Goal: Task Accomplishment & Management: Use online tool/utility

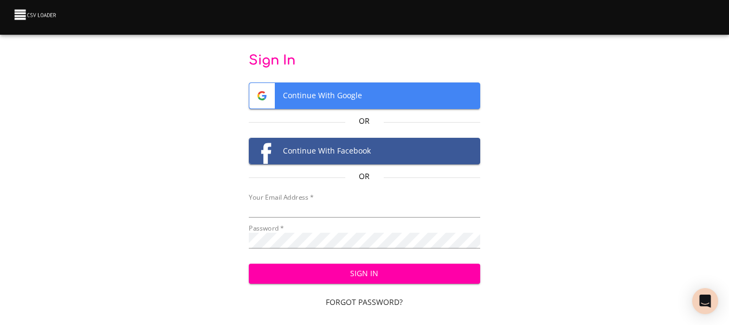
type input "cclaggett@k12.com"
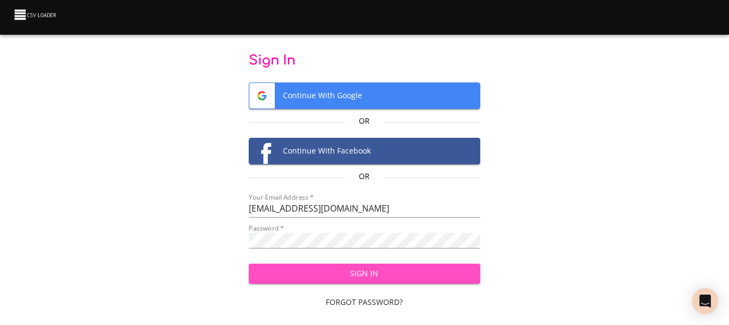
click at [370, 273] on span "Sign In" at bounding box center [364, 274] width 214 height 14
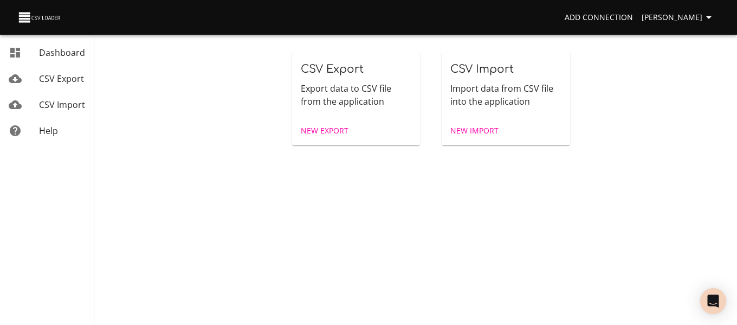
click at [472, 130] on span "New Import" at bounding box center [474, 131] width 48 height 14
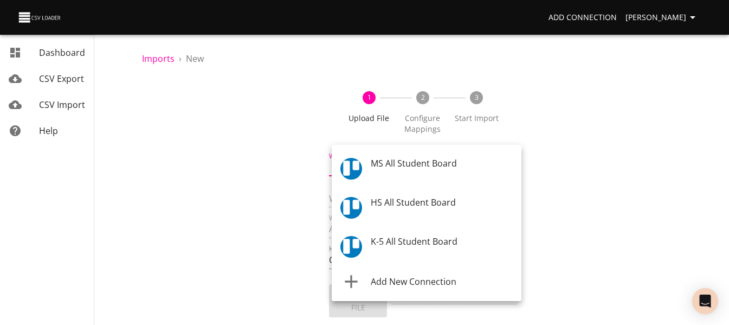
click at [427, 162] on body "Add Connection [PERSON_NAME] Dashboard CSV Export CSV Import Help Imports › New…" at bounding box center [364, 162] width 729 height 325
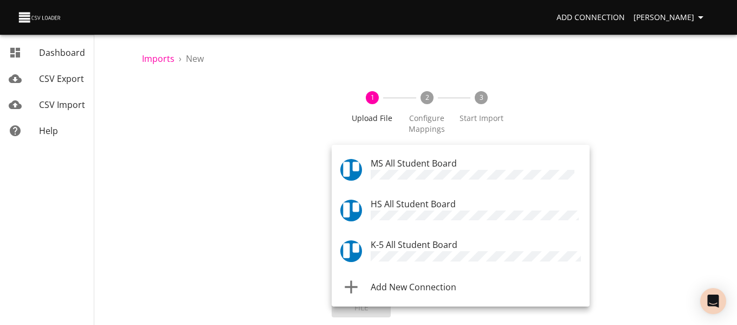
click at [413, 243] on span "K-5 All Student Board" at bounding box center [414, 244] width 87 height 12
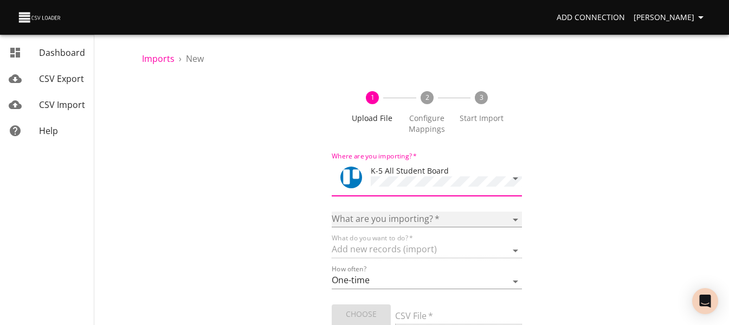
click at [410, 223] on select "Boards Cards Checkitems Checklists" at bounding box center [427, 219] width 190 height 16
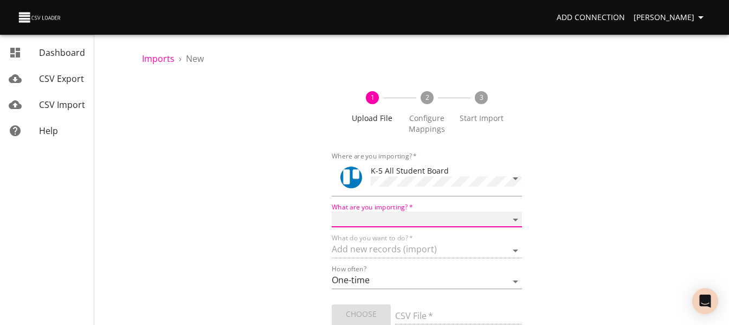
select select "cards"
click at [332, 211] on select "Boards Cards Checkitems Checklists" at bounding box center [427, 219] width 190 height 16
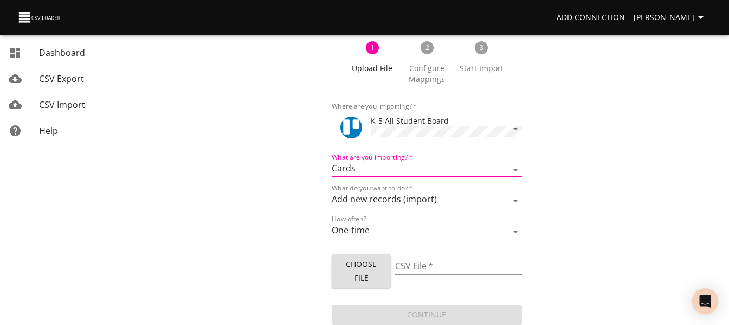
click at [363, 268] on span "Choose File" at bounding box center [361, 270] width 42 height 27
type input "ES 10132025.csv"
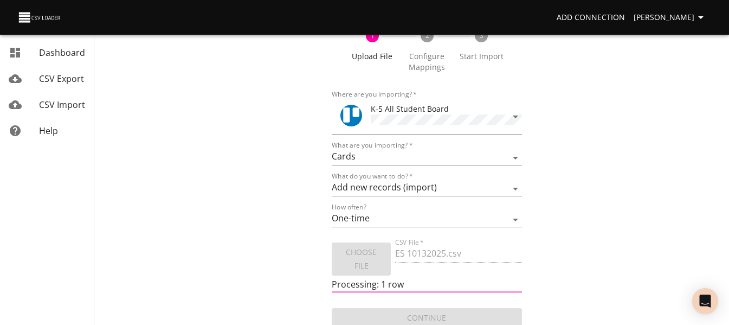
scroll to position [65, 0]
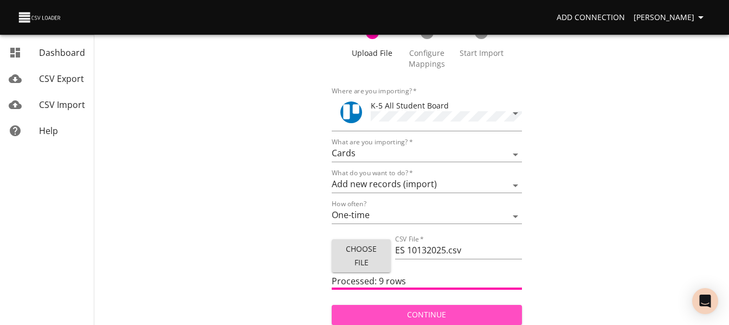
click at [388, 305] on button "Continue" at bounding box center [427, 315] width 190 height 20
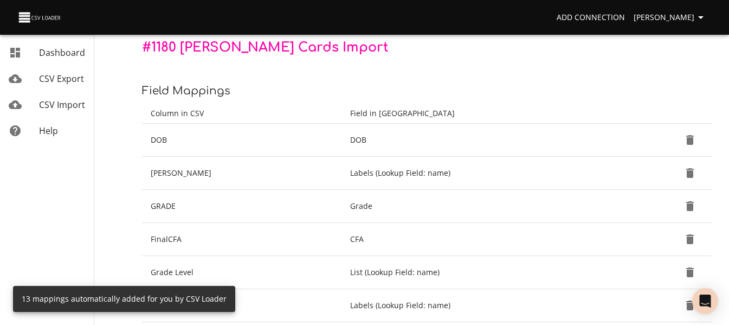
scroll to position [163, 0]
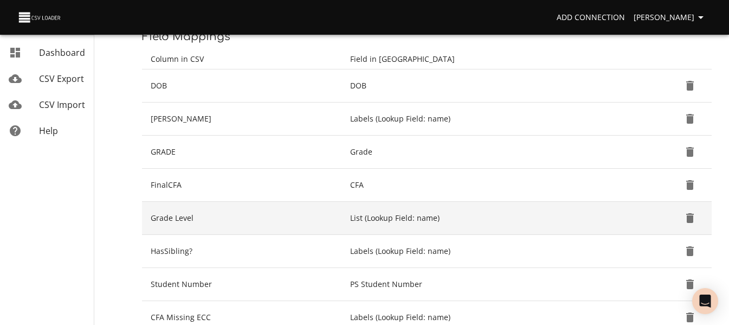
click at [691, 219] on icon "Delete" at bounding box center [690, 218] width 8 height 10
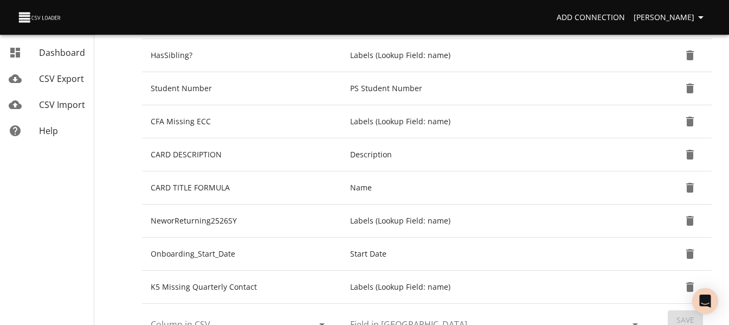
scroll to position [379, 0]
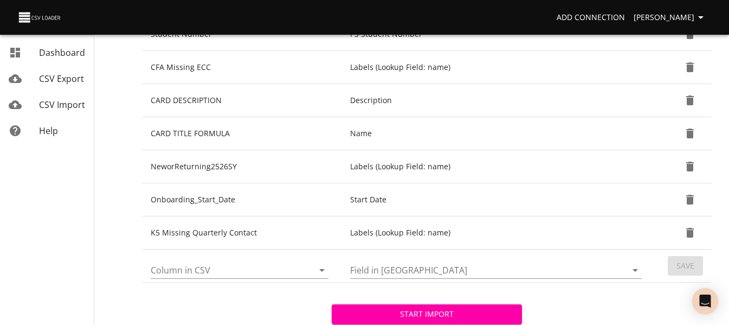
click at [323, 269] on icon "Open" at bounding box center [321, 269] width 13 height 13
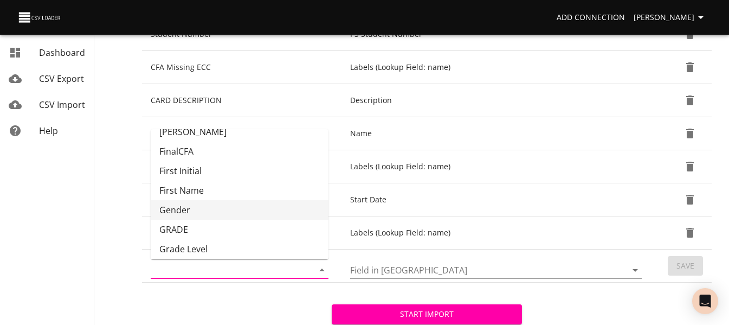
scroll to position [108, 0]
click at [270, 210] on li "GRADE" at bounding box center [240, 211] width 178 height 20
type input "GRADE"
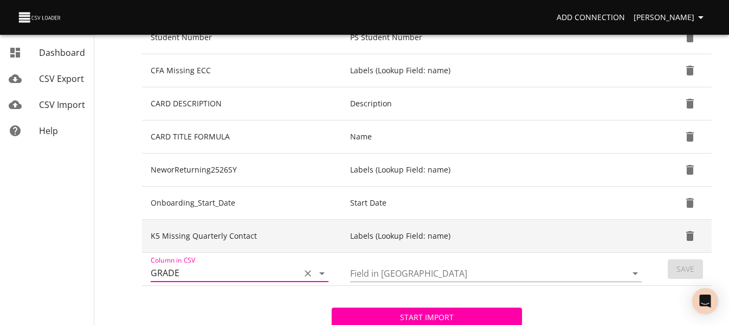
scroll to position [379, 0]
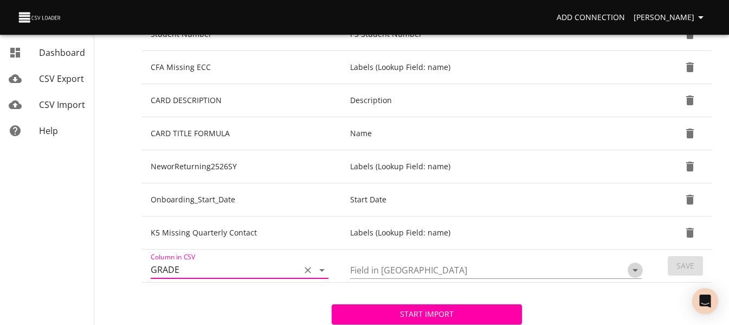
click at [630, 272] on icon "Open" at bounding box center [635, 269] width 13 height 13
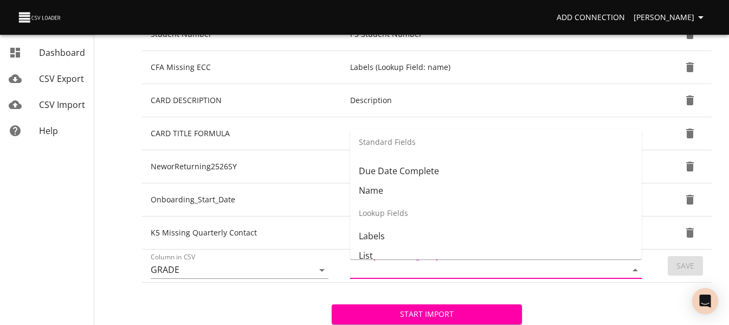
scroll to position [108, 0]
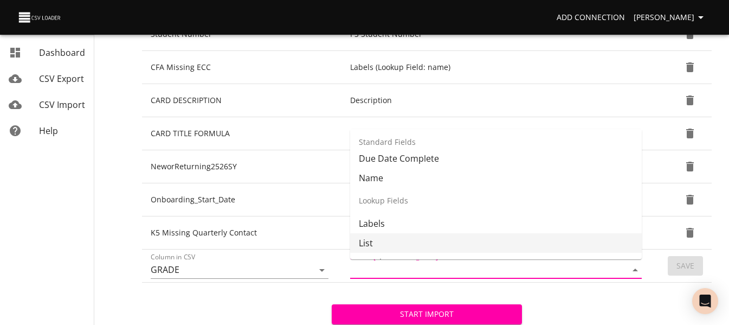
click at [490, 242] on li "List" at bounding box center [496, 243] width 292 height 20
type input "List"
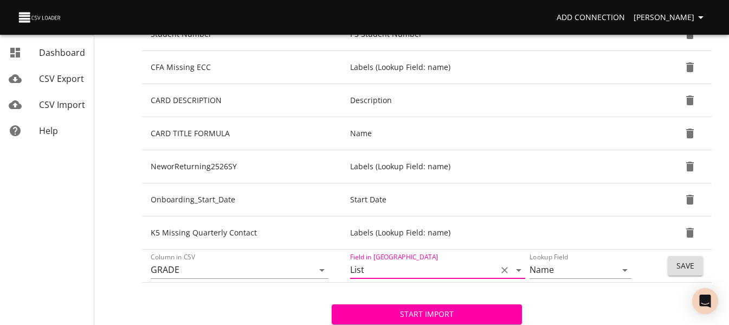
click at [675, 266] on button "Save" at bounding box center [685, 266] width 35 height 20
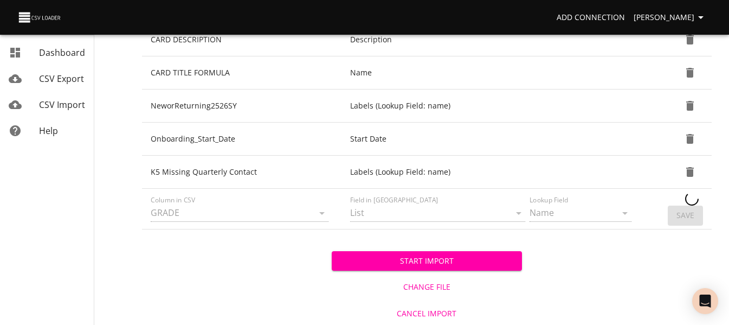
scroll to position [441, 0]
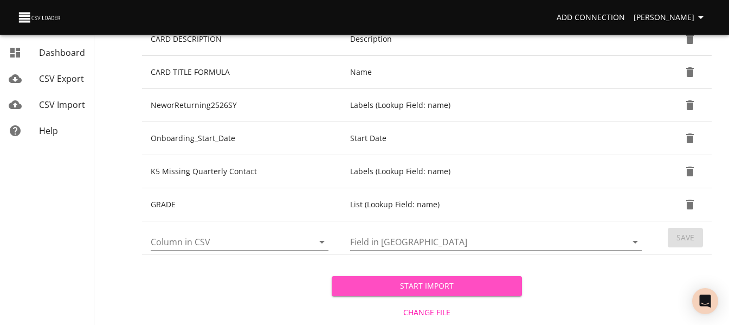
click at [382, 287] on span "Start Import" at bounding box center [426, 286] width 172 height 14
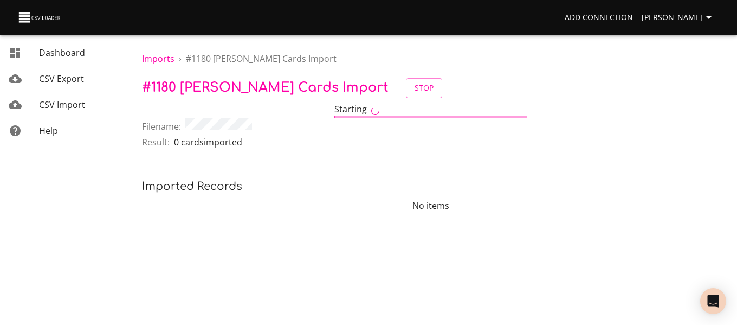
click at [38, 103] on div "mailbox folders" at bounding box center [24, 104] width 30 height 13
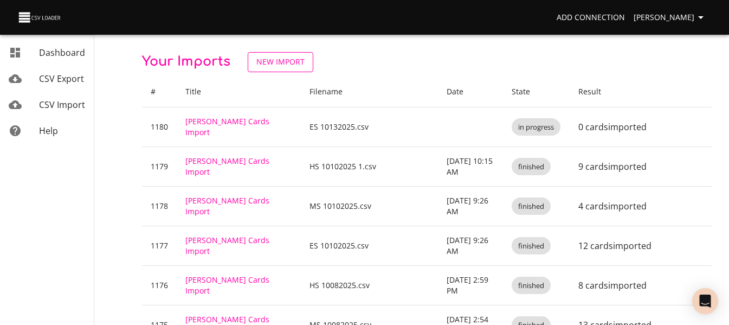
click at [275, 63] on span "New Import" at bounding box center [280, 62] width 48 height 14
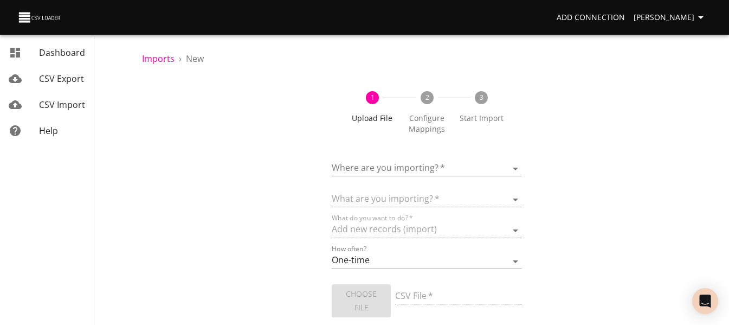
click at [365, 166] on body "Add Connection [PERSON_NAME] Dashboard CSV Export CSV Import Help Imports › New…" at bounding box center [364, 162] width 729 height 325
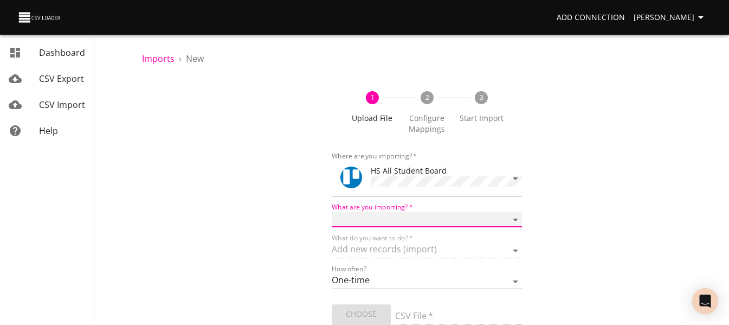
click at [376, 222] on select "Boards Cards Checkitems Checklists" at bounding box center [427, 219] width 190 height 16
select select "cards"
click at [332, 211] on select "Boards Cards Checkitems Checklists" at bounding box center [427, 219] width 190 height 16
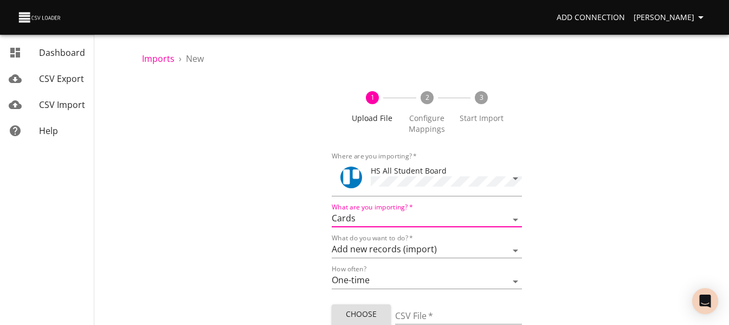
click at [354, 312] on span "Choose File" at bounding box center [361, 320] width 42 height 27
type input "HS 10132025.csv"
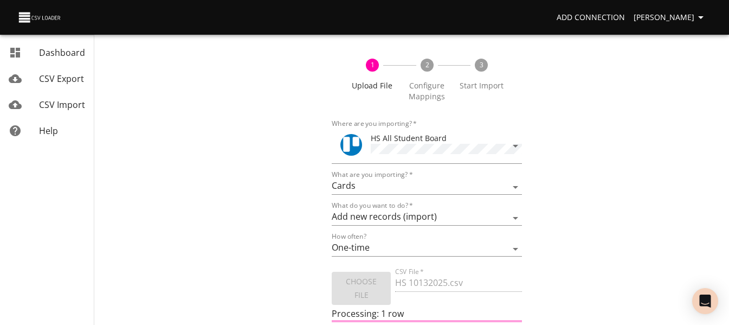
scroll to position [65, 0]
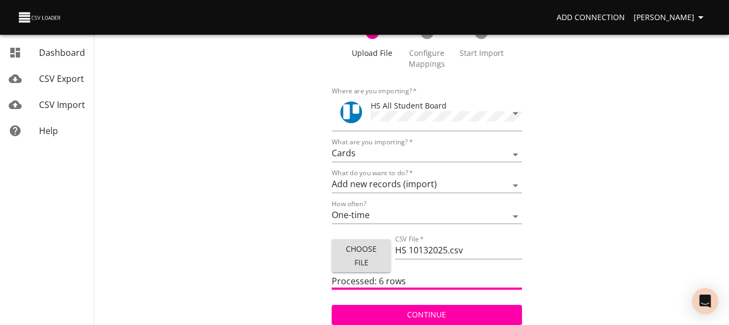
click at [426, 308] on span "Continue" at bounding box center [426, 315] width 172 height 14
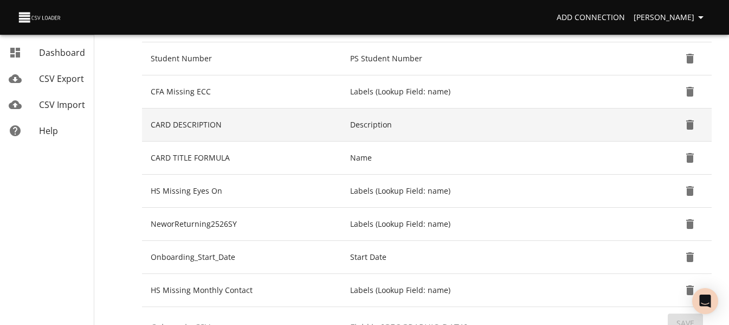
scroll to position [379, 0]
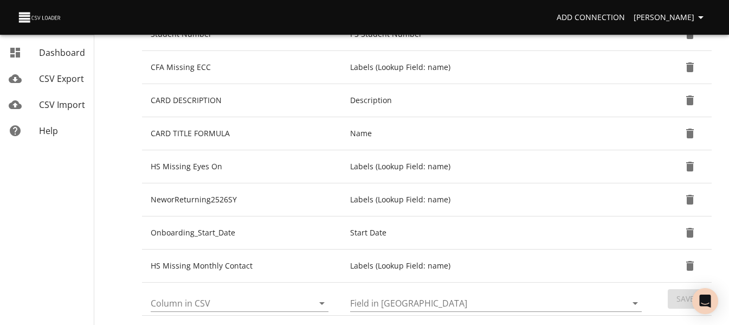
click at [325, 305] on icon "Open" at bounding box center [321, 302] width 13 height 13
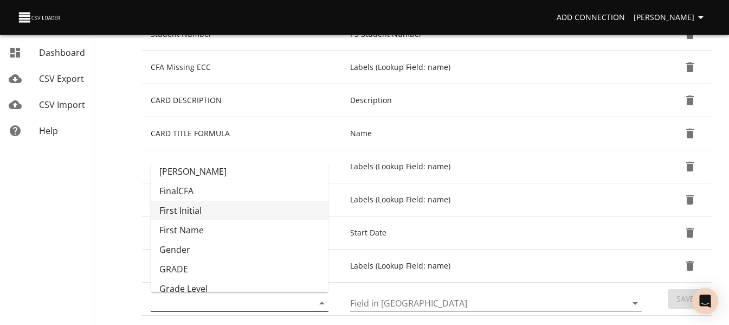
scroll to position [108, 0]
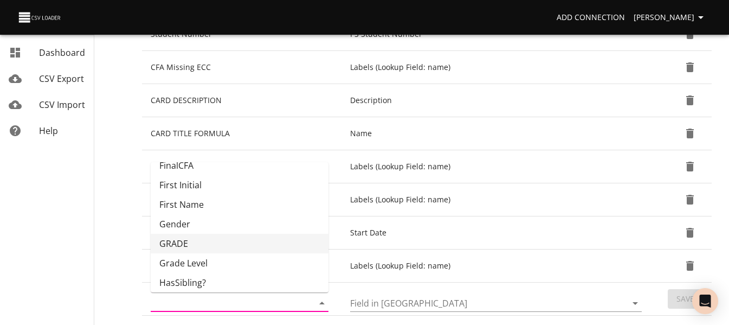
click at [266, 234] on li "GRADE" at bounding box center [240, 244] width 178 height 20
type input "GRADE"
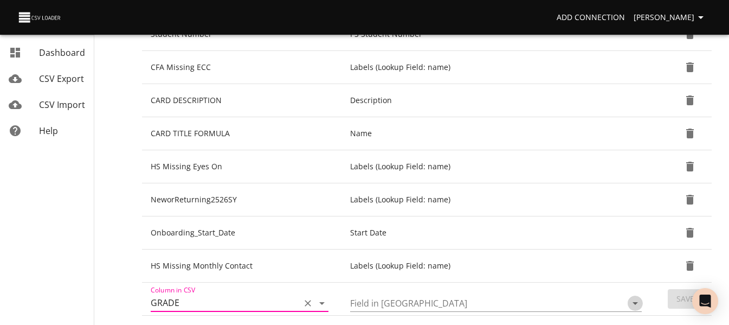
click at [632, 303] on icon "Open" at bounding box center [635, 302] width 13 height 13
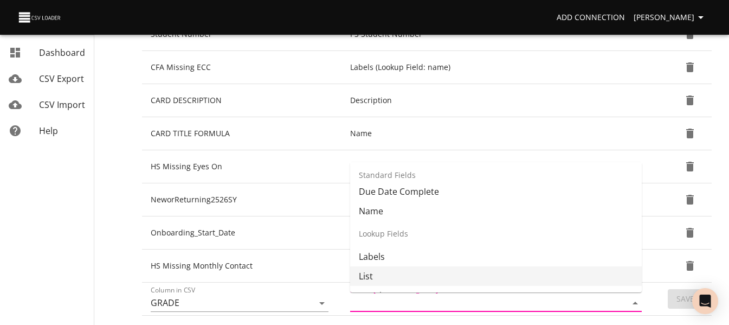
click at [495, 267] on li "List" at bounding box center [496, 276] width 292 height 20
type input "List"
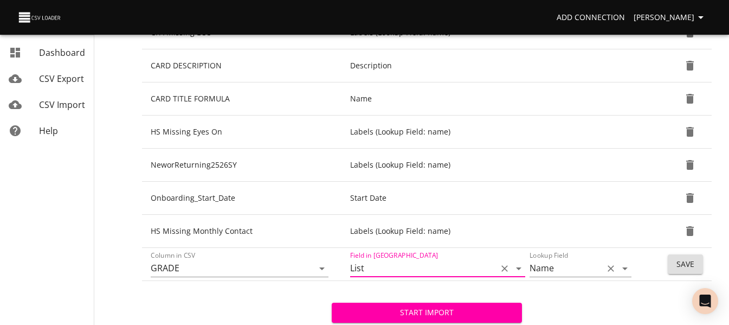
scroll to position [434, 0]
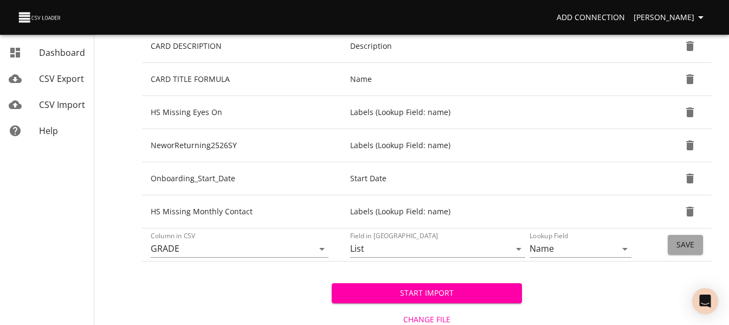
click at [680, 247] on span "Save" at bounding box center [685, 245] width 18 height 14
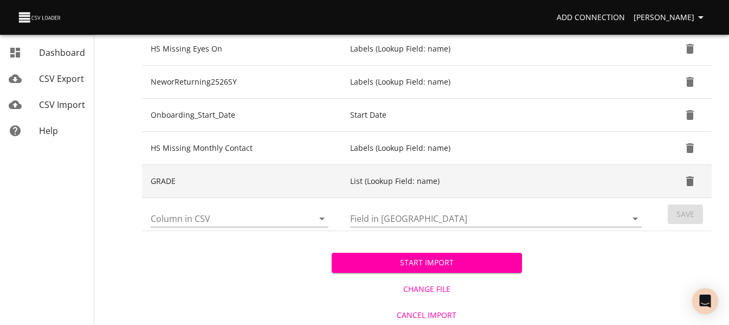
scroll to position [500, 0]
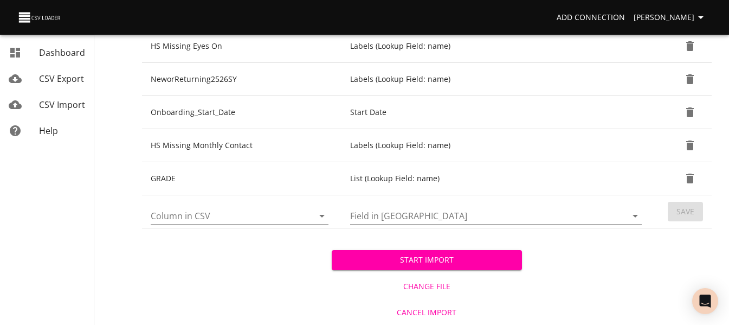
click at [468, 253] on button "Start Import" at bounding box center [427, 260] width 190 height 20
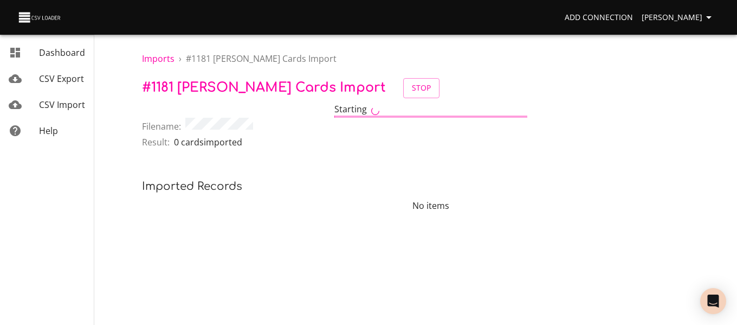
click at [67, 95] on link "CSV Import" at bounding box center [47, 105] width 94 height 26
